Goal: Find specific fact: Find specific fact

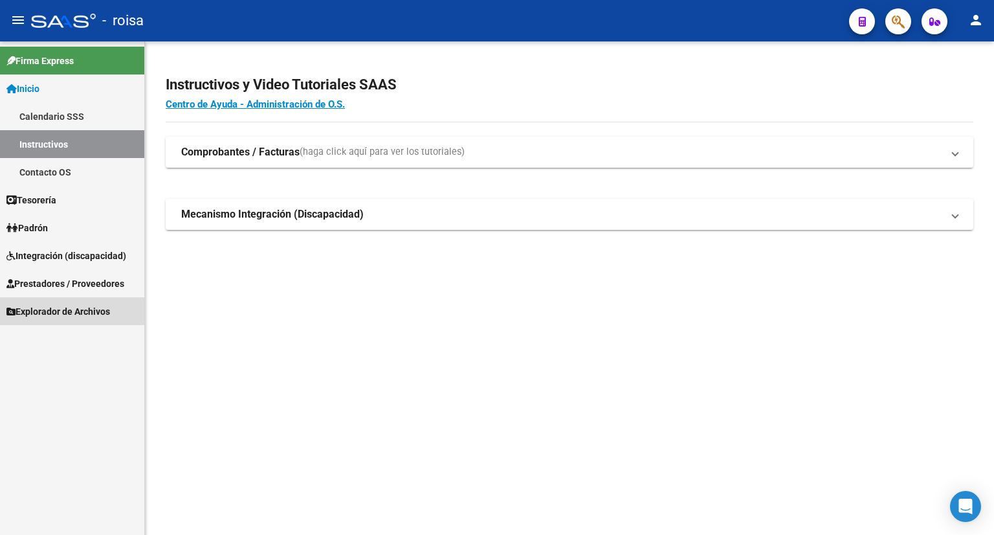
click at [50, 308] on span "Explorador de Archivos" at bounding box center [58, 311] width 104 height 14
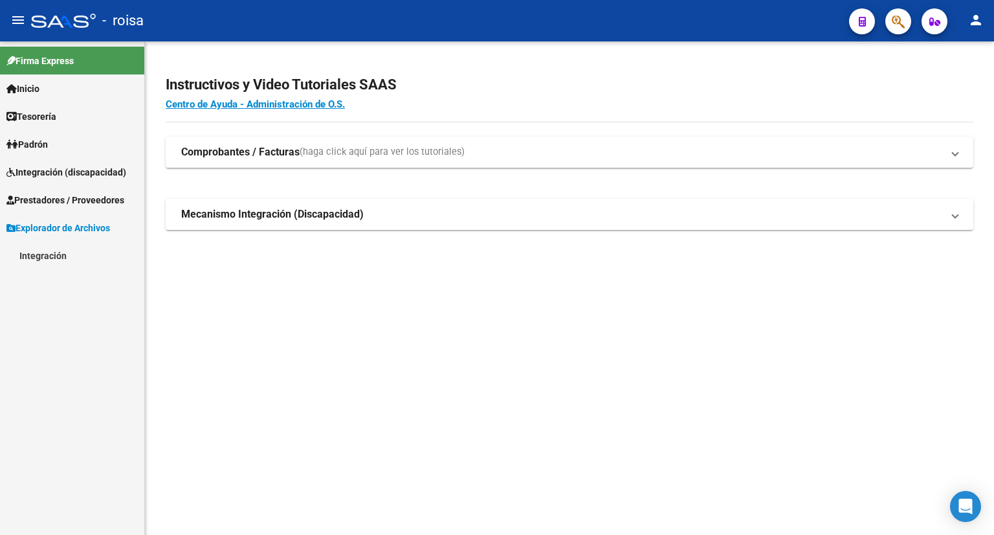
click at [44, 261] on link "Integración" at bounding box center [72, 255] width 144 height 28
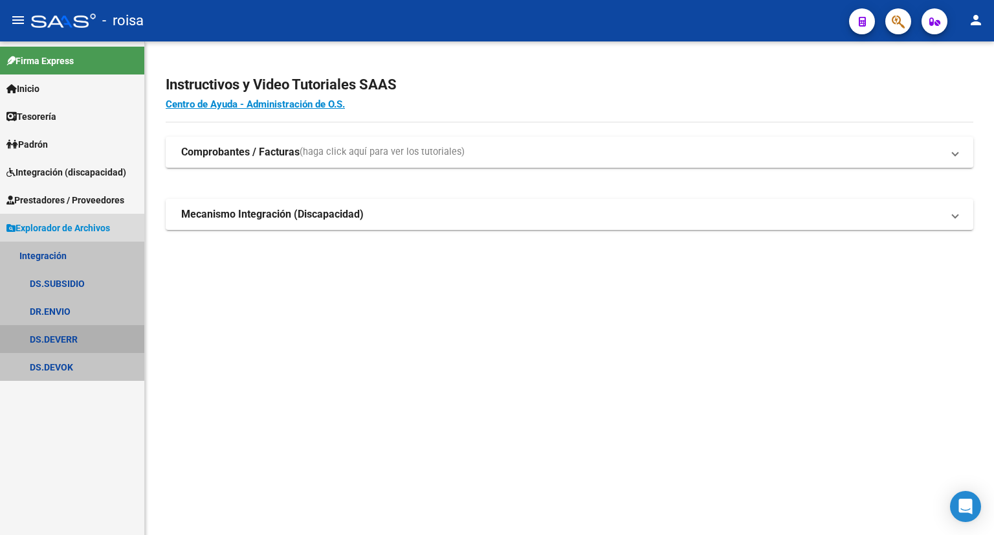
click at [39, 337] on link "DS.DEVERR" at bounding box center [72, 339] width 144 height 28
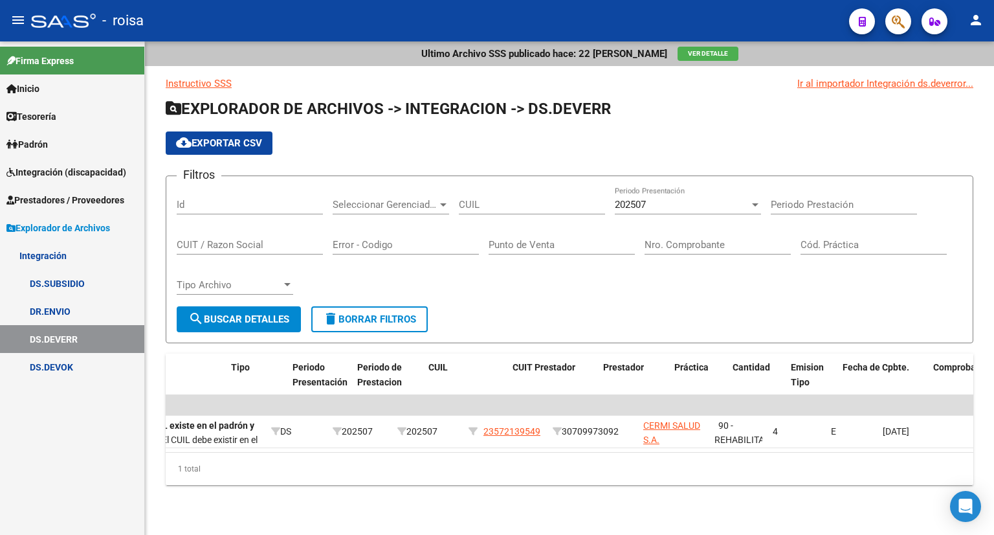
scroll to position [0, 462]
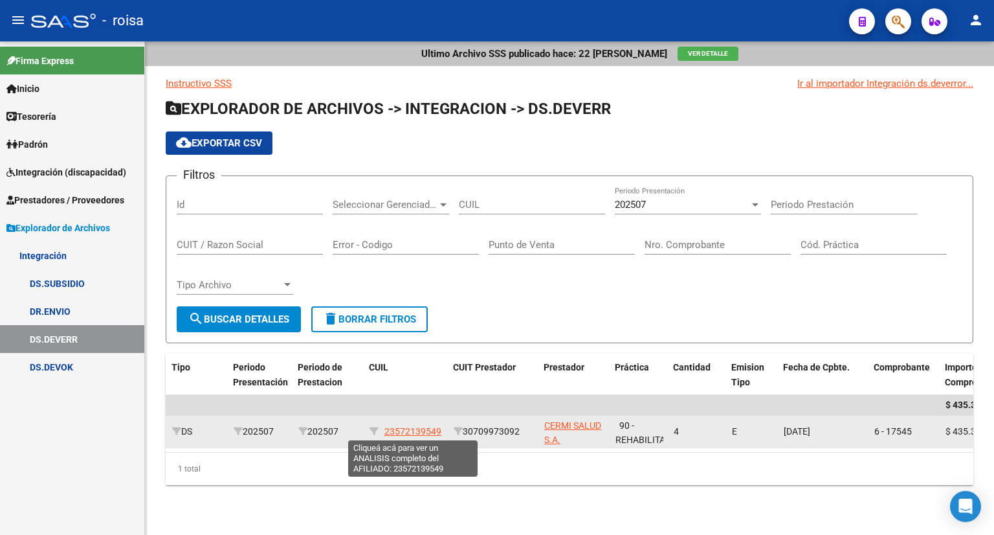
click at [419, 432] on span "23572139549" at bounding box center [413, 431] width 57 height 10
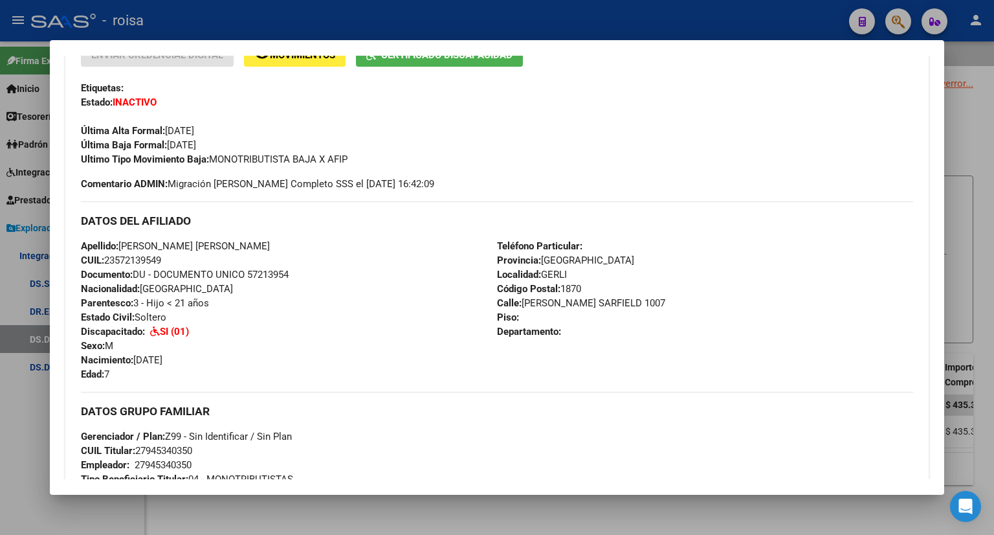
scroll to position [388, 0]
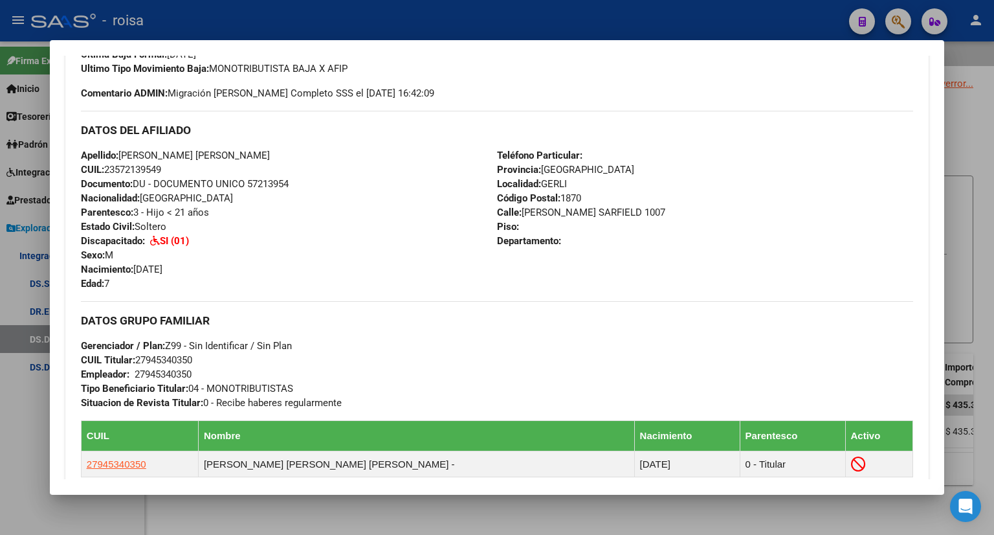
click at [950, 111] on div at bounding box center [497, 267] width 994 height 535
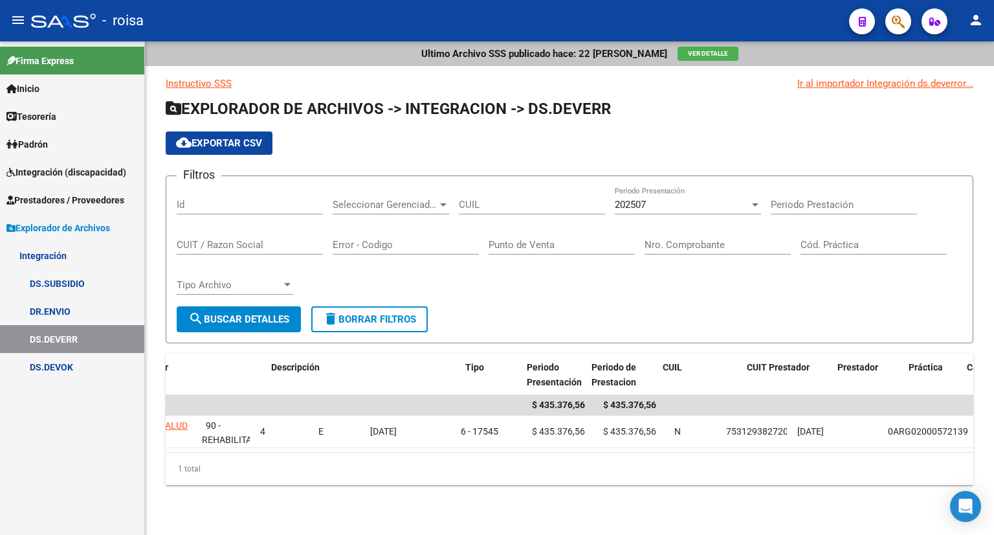
scroll to position [0, 168]
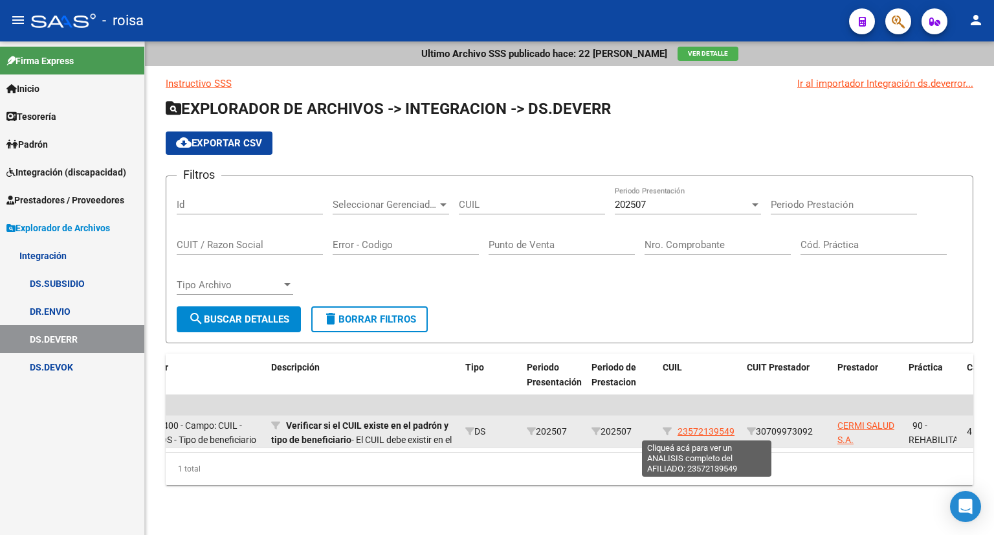
drag, startPoint x: 679, startPoint y: 430, endPoint x: 733, endPoint y: 429, distance: 54.4
click at [733, 429] on span "23572139549" at bounding box center [706, 431] width 57 height 10
copy span "23572139549"
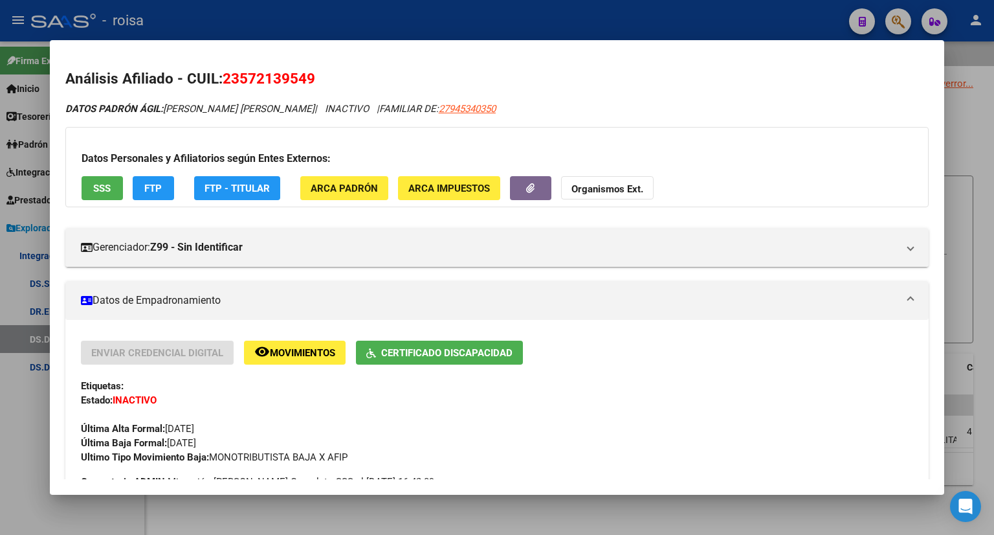
drag, startPoint x: 733, startPoint y: 429, endPoint x: 974, endPoint y: 44, distance: 453.9
click at [974, 44] on div at bounding box center [497, 267] width 994 height 535
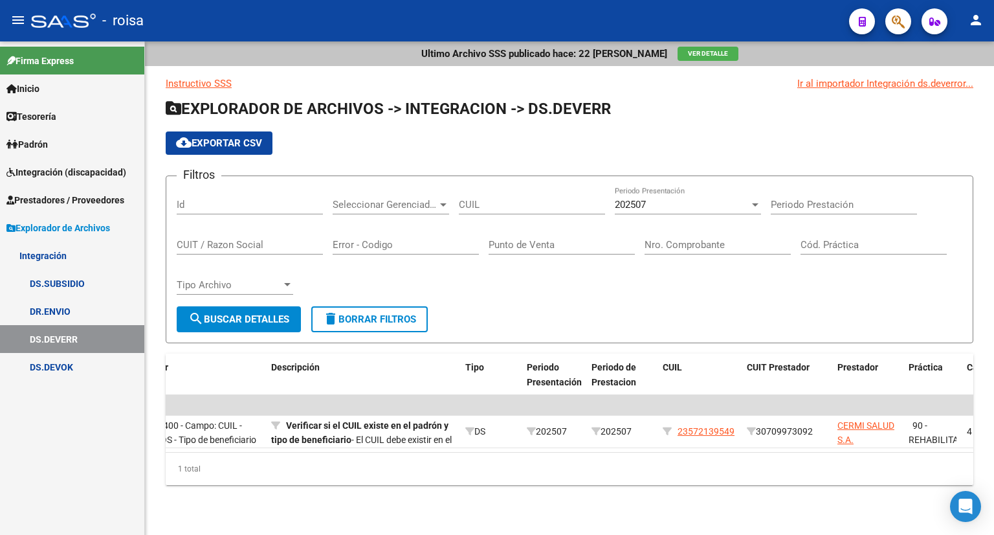
drag, startPoint x: 697, startPoint y: 431, endPoint x: 698, endPoint y: 489, distance: 58.3
click at [698, 485] on div "1 total" at bounding box center [570, 468] width 808 height 32
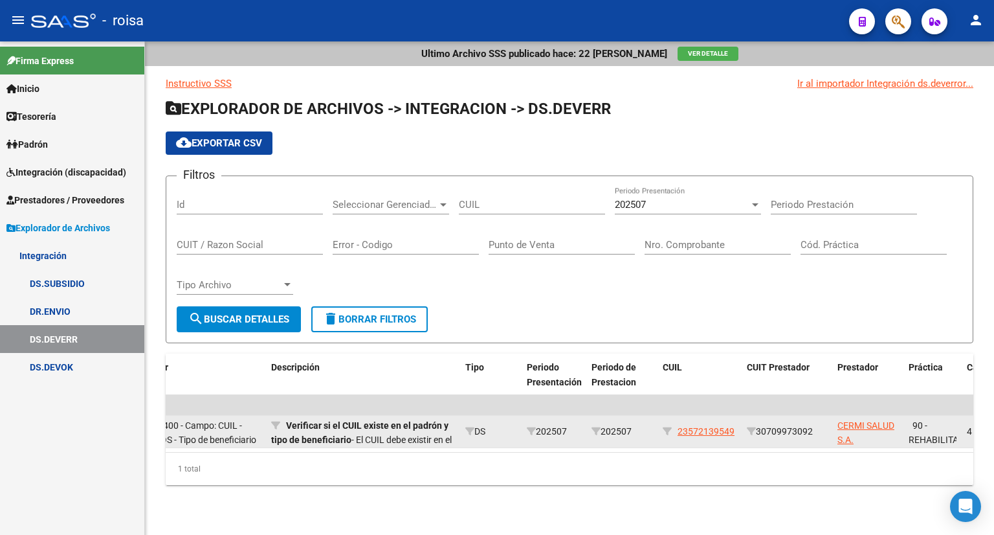
drag, startPoint x: 680, startPoint y: 429, endPoint x: 735, endPoint y: 433, distance: 55.2
click at [735, 433] on div "23572139549" at bounding box center [700, 431] width 74 height 15
copy span "23572139549"
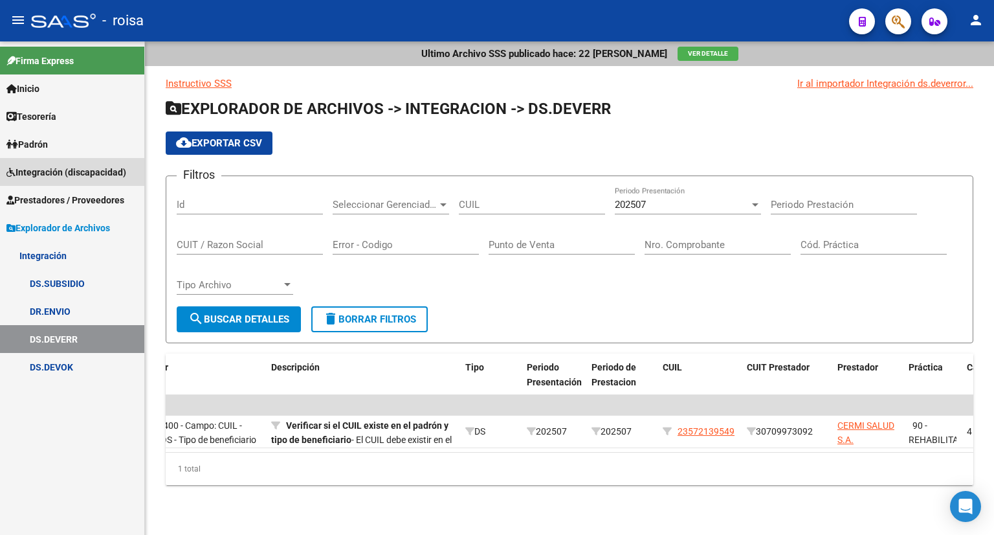
click at [48, 168] on span "Integración (discapacidad)" at bounding box center [66, 172] width 120 height 14
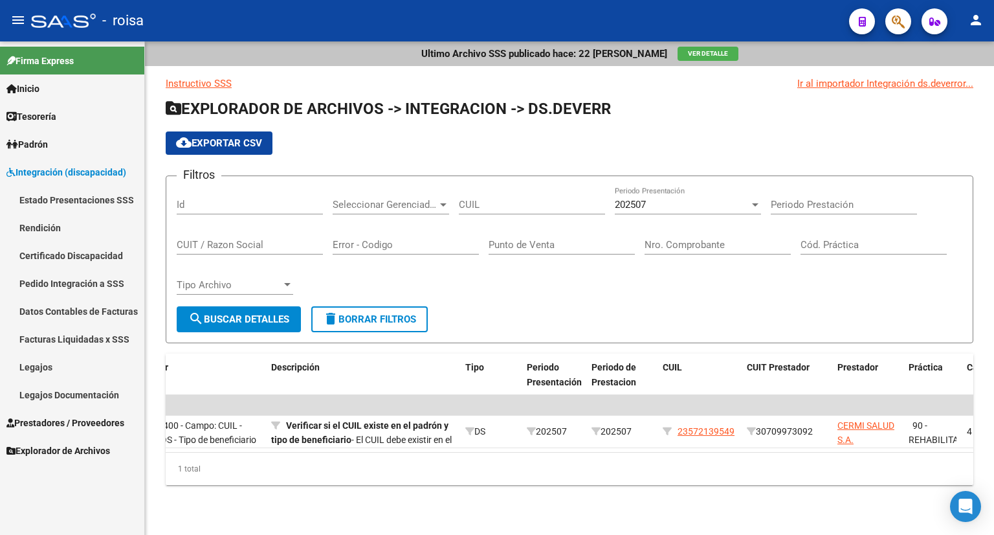
click at [72, 282] on link "Pedido Integración a SSS" at bounding box center [72, 283] width 144 height 28
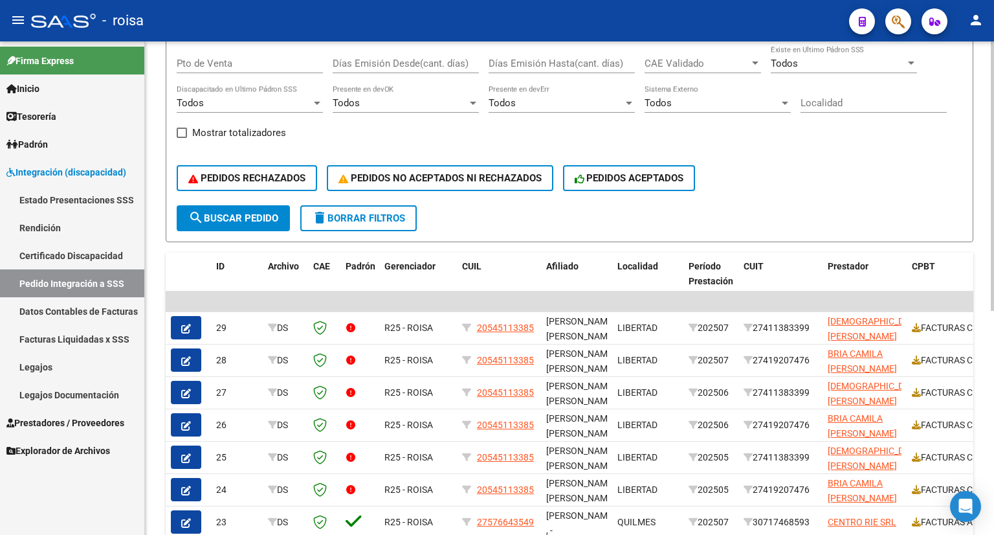
scroll to position [395, 0]
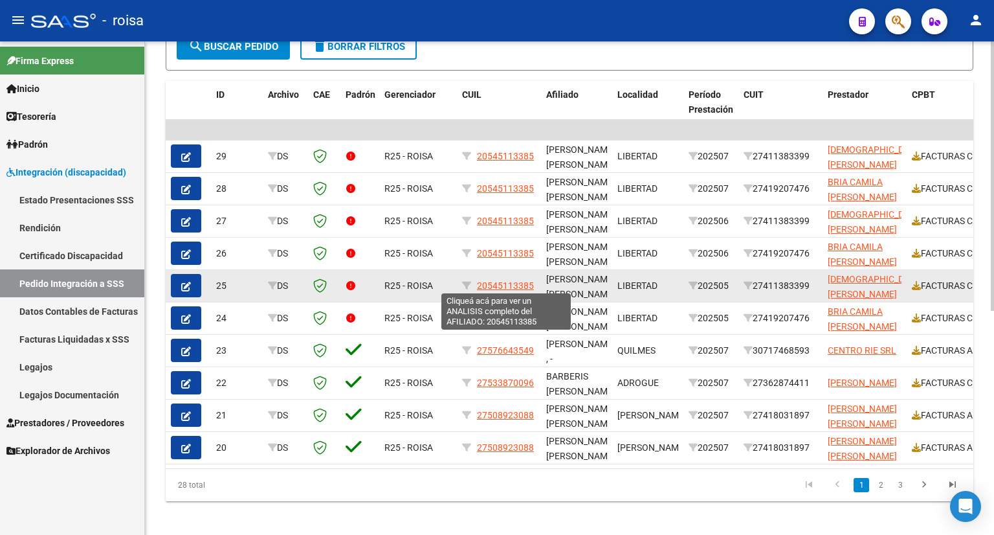
drag, startPoint x: 478, startPoint y: 283, endPoint x: 493, endPoint y: 283, distance: 14.9
click at [493, 283] on span "20545113385" at bounding box center [505, 285] width 57 height 10
copy span "205"
type textarea "20545113385"
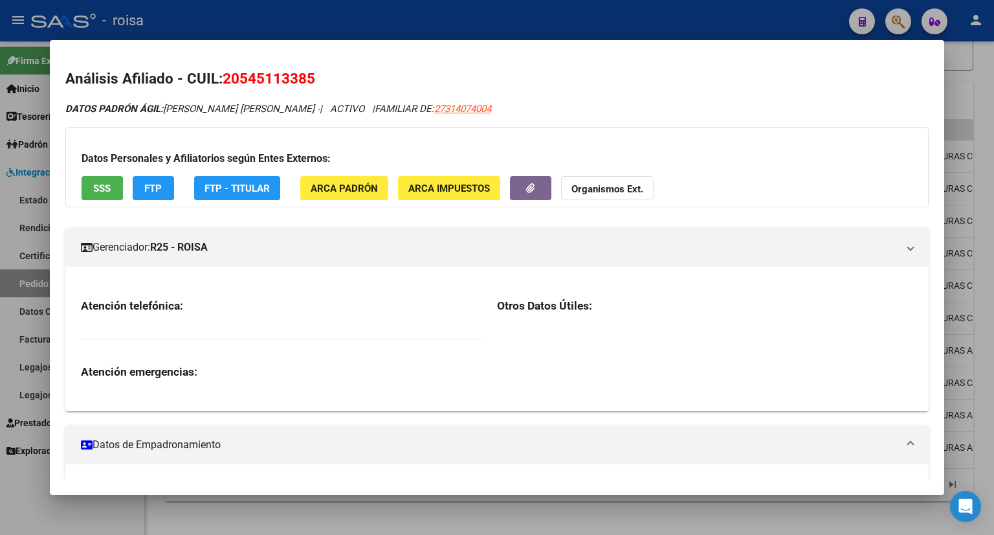
click at [987, 85] on div at bounding box center [497, 267] width 994 height 535
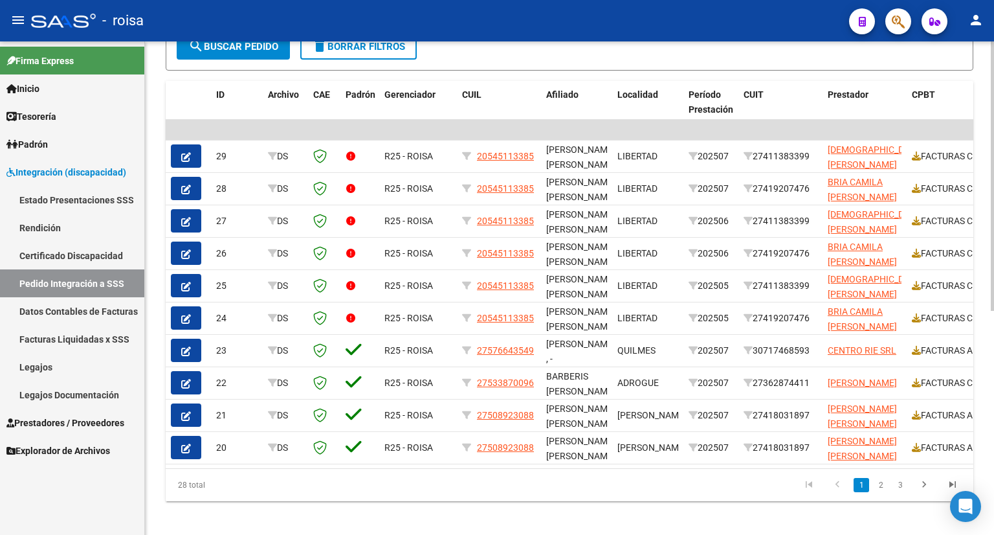
drag, startPoint x: 487, startPoint y: 280, endPoint x: 417, endPoint y: 490, distance: 221.3
click at [417, 490] on datatable-pager "1 2 3" at bounding box center [649, 485] width 636 height 22
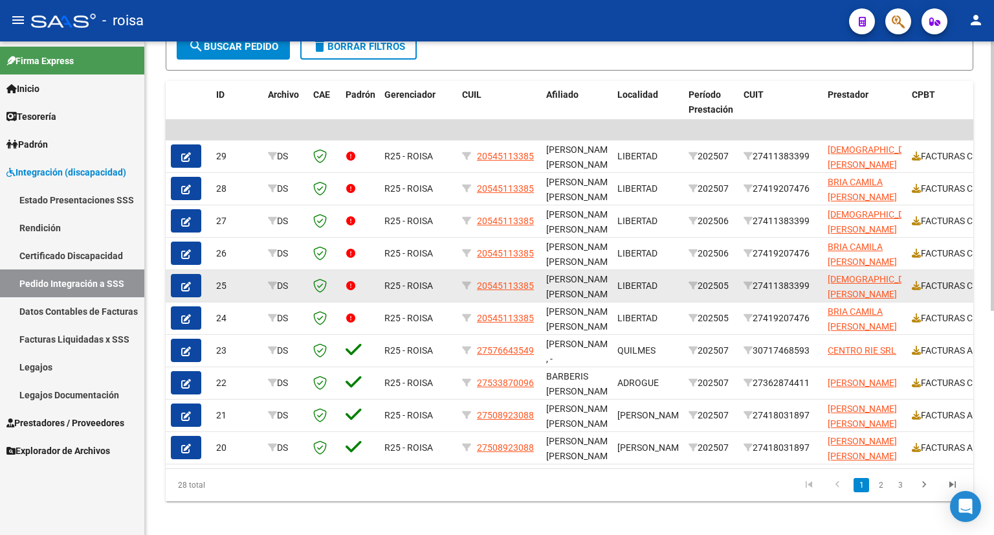
drag, startPoint x: 477, startPoint y: 284, endPoint x: 539, endPoint y: 280, distance: 61.6
click at [539, 280] on datatable-body-cell "20545113385" at bounding box center [499, 286] width 84 height 32
copy span "20545113385"
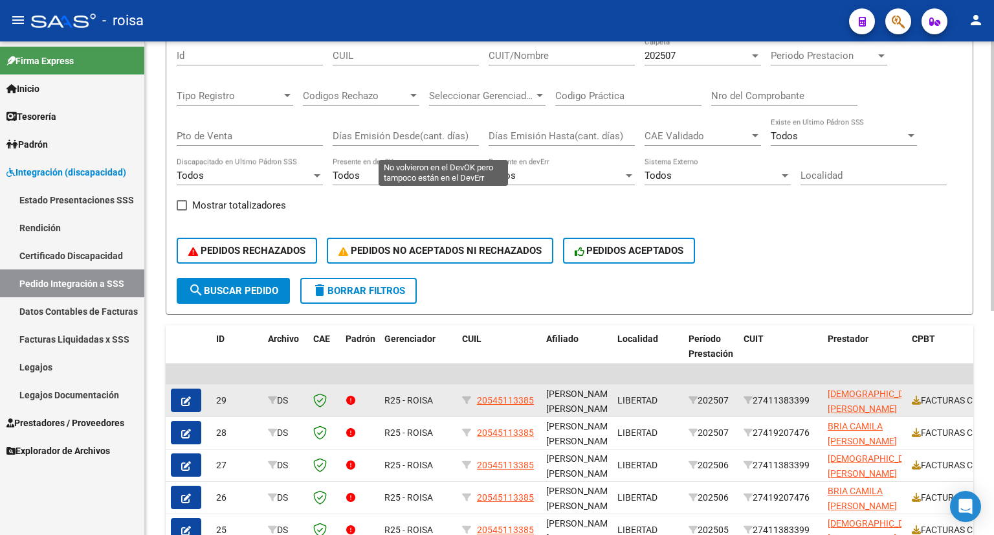
scroll to position [410, 0]
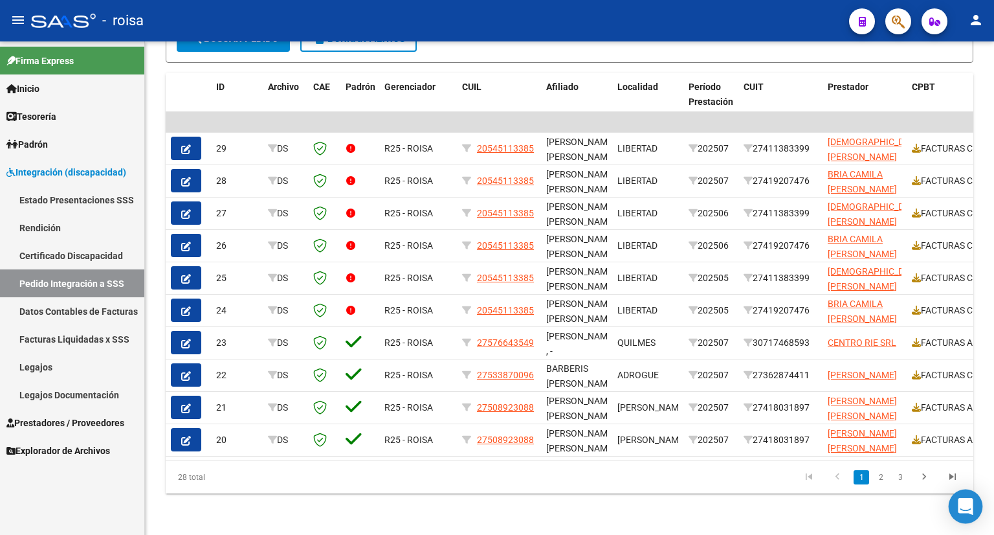
click at [966, 504] on icon "Open Intercom Messenger" at bounding box center [965, 506] width 15 height 17
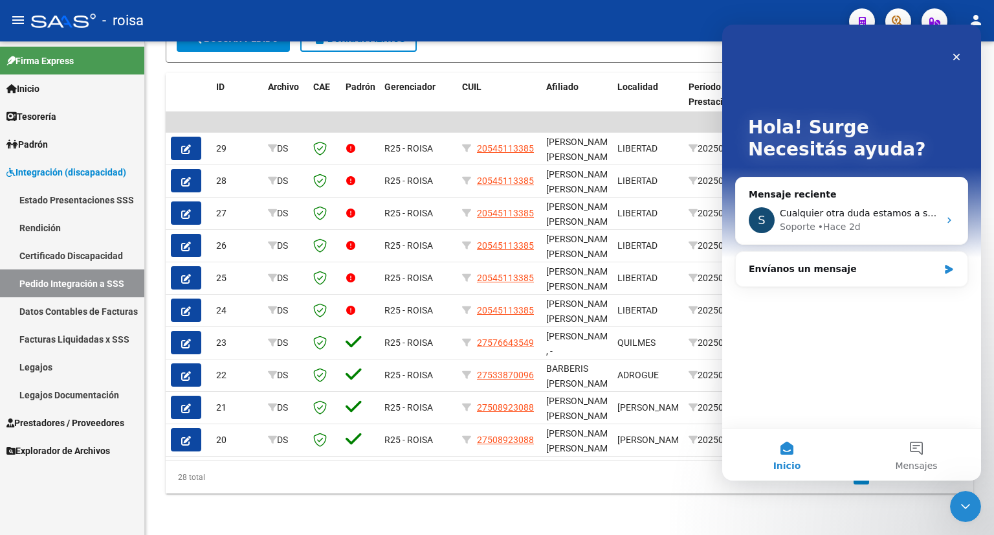
scroll to position [0, 0]
click at [820, 269] on div "Envíanos un mensaje" at bounding box center [844, 269] width 190 height 14
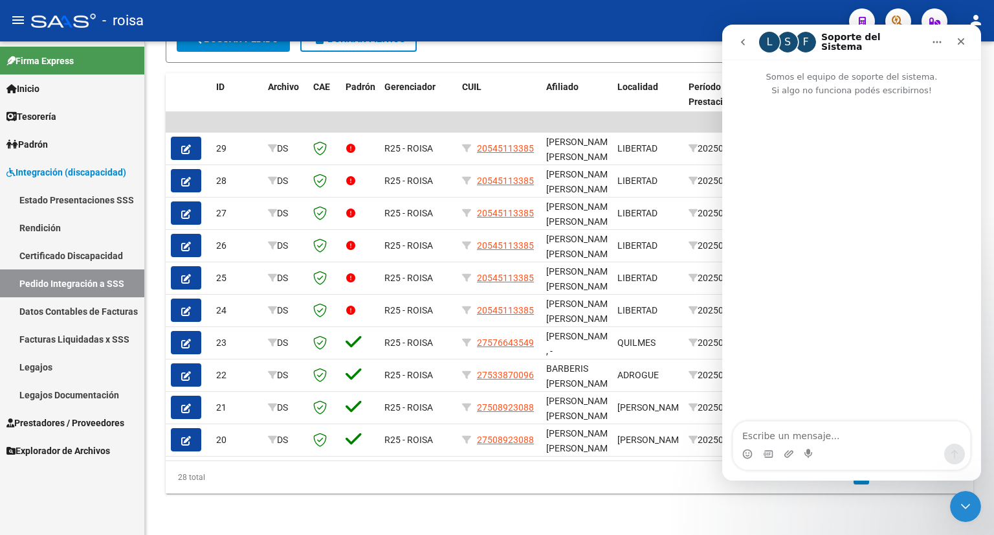
drag, startPoint x: 864, startPoint y: 47, endPoint x: 929, endPoint y: 61, distance: 66.9
click at [864, 47] on div "Soporte del Sistema" at bounding box center [872, 42] width 102 height 21
click at [939, 45] on icon "Inicio" at bounding box center [937, 42] width 10 height 10
click at [895, 126] on div "Intercom Messenger" at bounding box center [851, 260] width 259 height 326
click at [959, 43] on icon "Cerrar" at bounding box center [961, 41] width 7 height 7
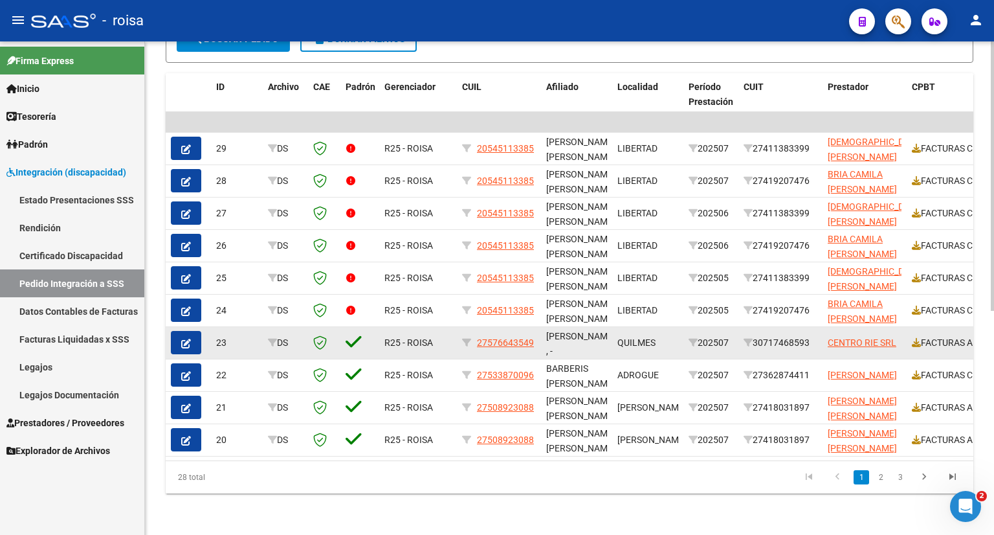
scroll to position [345, 0]
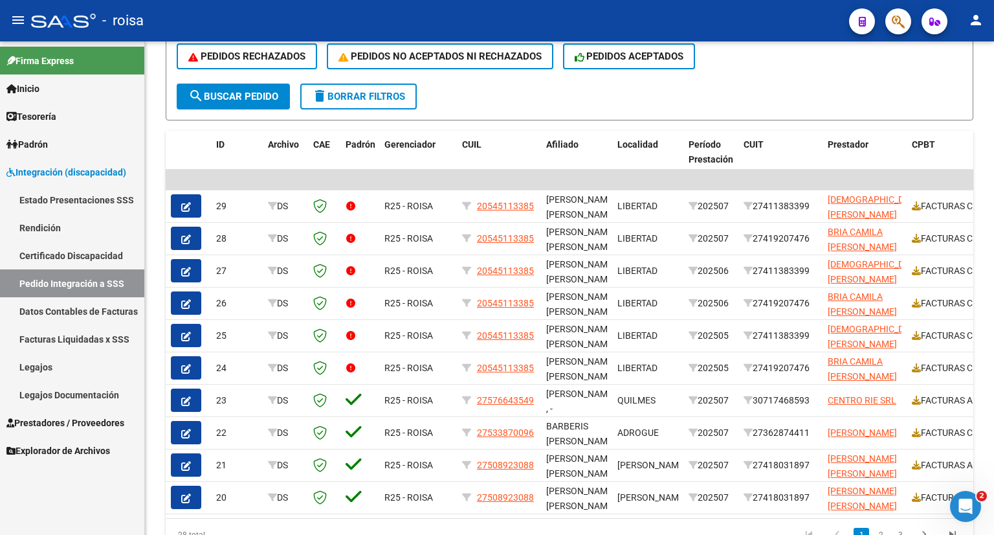
click at [40, 366] on link "Legajos" at bounding box center [72, 367] width 144 height 28
